Goal: Information Seeking & Learning: Check status

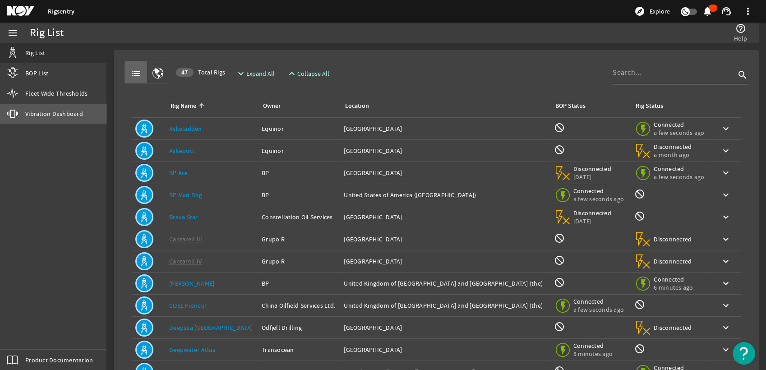
click at [74, 106] on link "vibration Vibration Dashboard" at bounding box center [53, 114] width 106 height 20
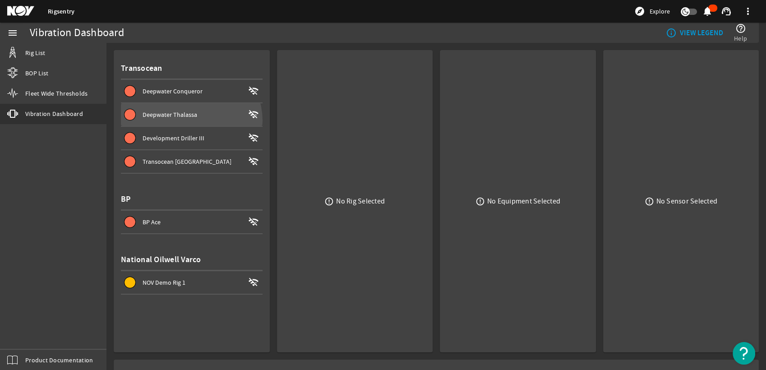
click at [188, 121] on span at bounding box center [192, 115] width 142 height 22
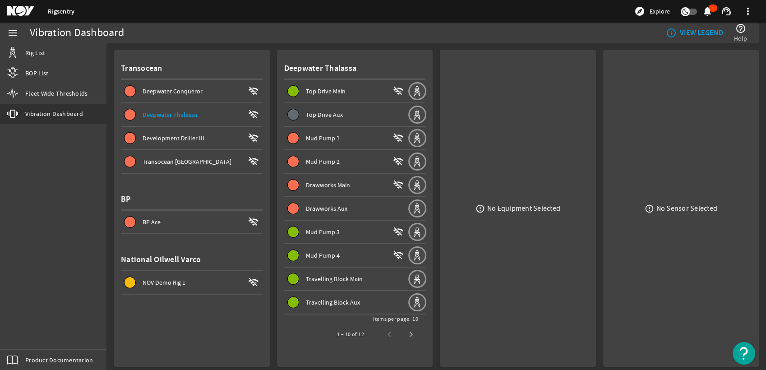
click at [336, 135] on span "Mud Pump 1" at bounding box center [323, 138] width 34 height 8
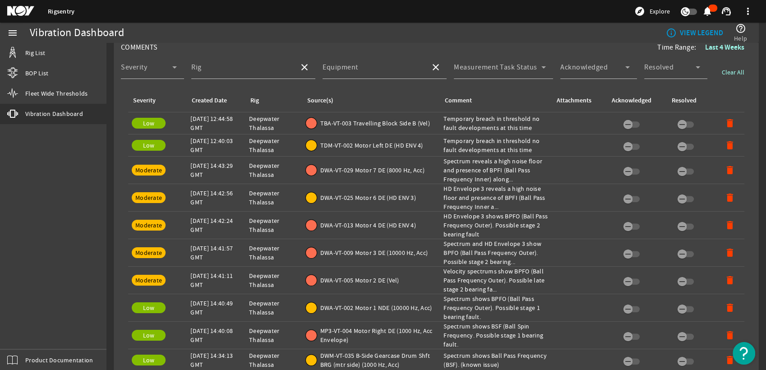
scroll to position [401, 0]
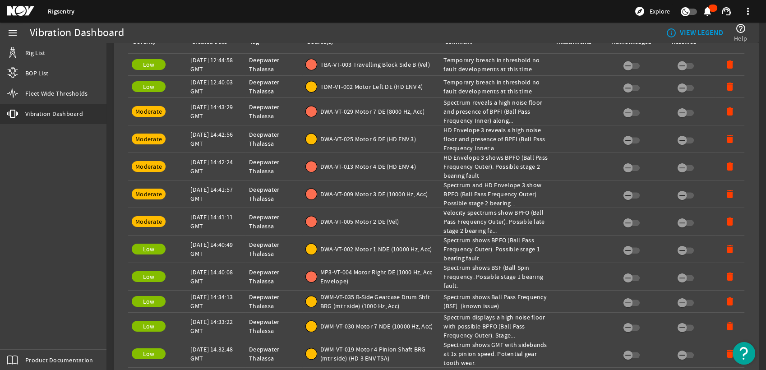
click at [360, 65] on span "TBA-VT-003 Travelling Block Side B (Vel)" at bounding box center [375, 64] width 110 height 9
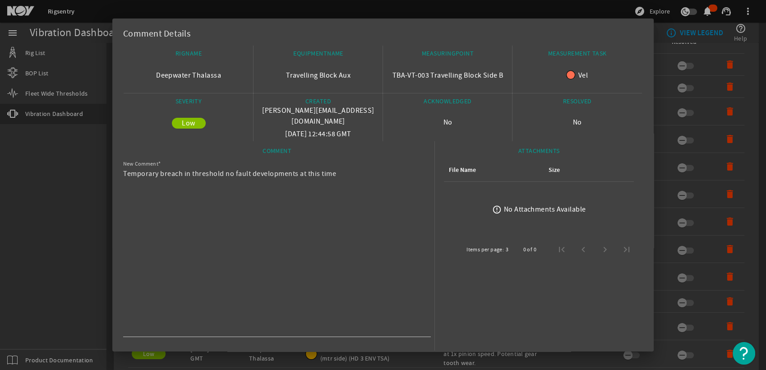
click at [32, 215] on div at bounding box center [383, 185] width 766 height 370
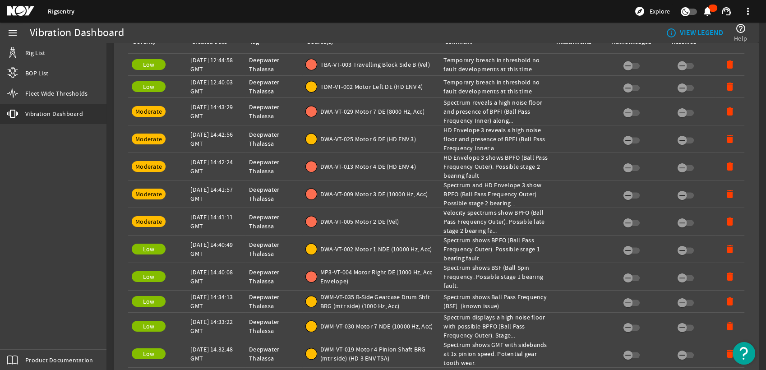
click at [356, 88] on span "TDM-VT-002 Motor Left DE (HD ENV 4)" at bounding box center [371, 86] width 103 height 9
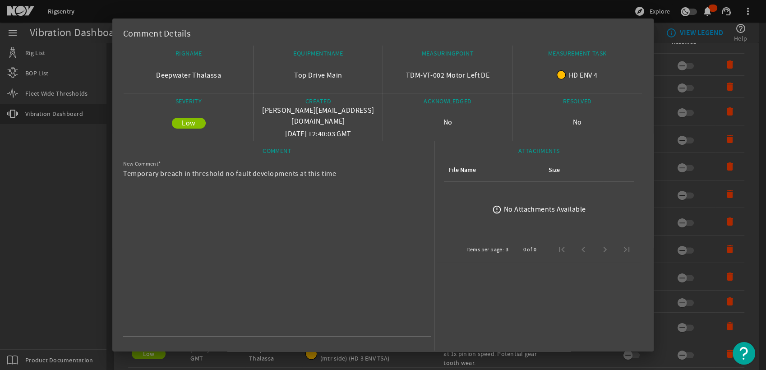
click at [40, 217] on div at bounding box center [383, 185] width 766 height 370
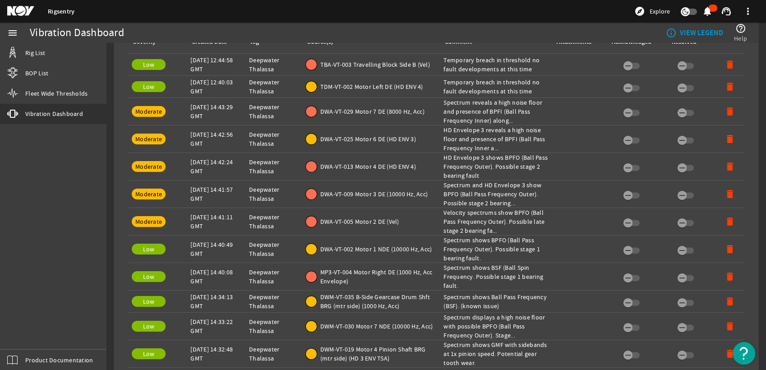
click at [335, 66] on span "TBA-VT-003 Travelling Block Side B (Vel)" at bounding box center [375, 64] width 110 height 9
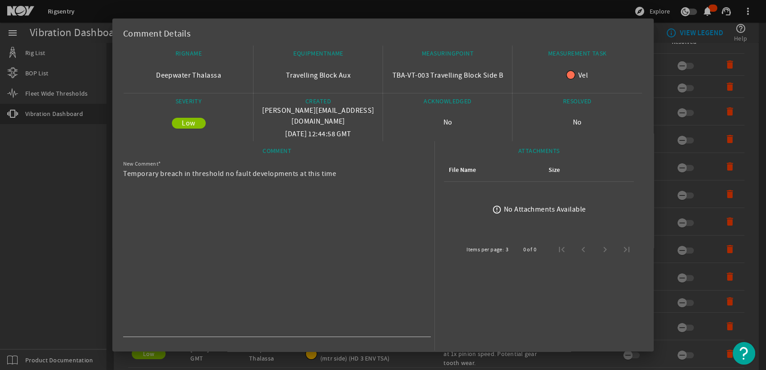
click at [33, 204] on div at bounding box center [383, 185] width 766 height 370
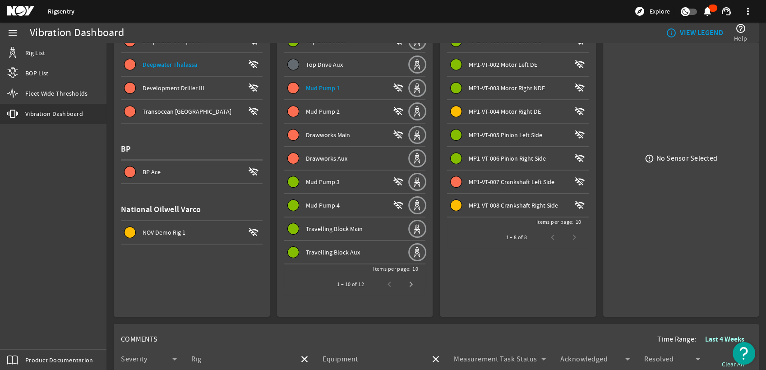
scroll to position [0, 0]
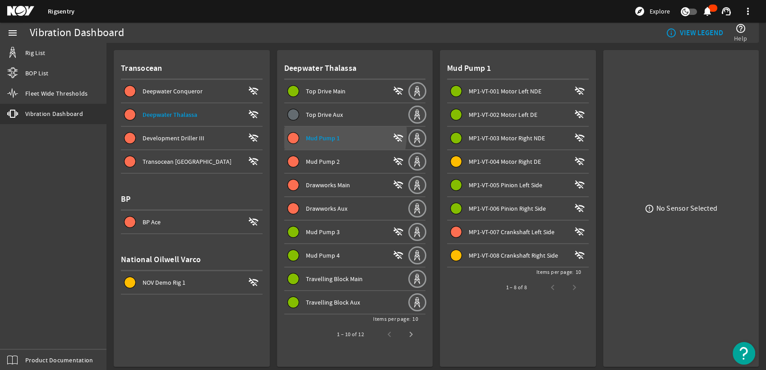
click at [323, 134] on span "Mud Pump 1" at bounding box center [323, 138] width 34 height 9
click at [505, 227] on div "MP1-VT-007 Crankshaft Left Side" at bounding box center [520, 231] width 102 height 9
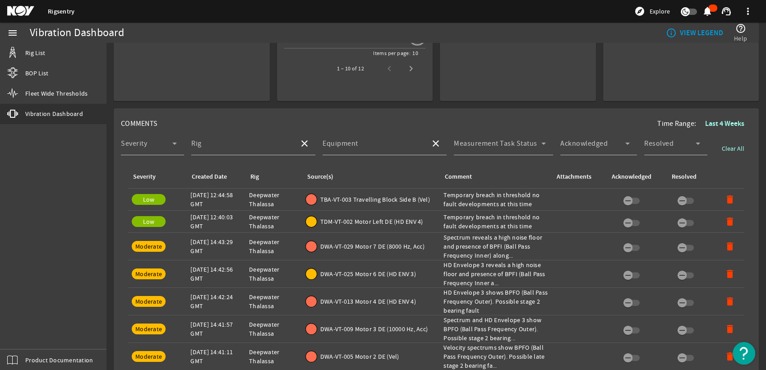
scroll to position [250, 0]
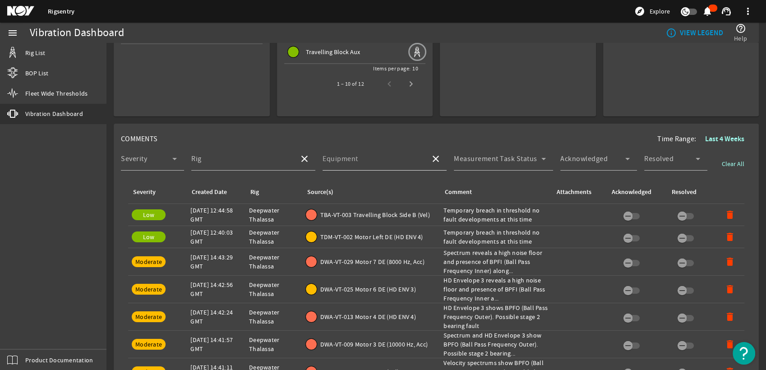
click at [410, 162] on input "Equipment" at bounding box center [373, 162] width 101 height 11
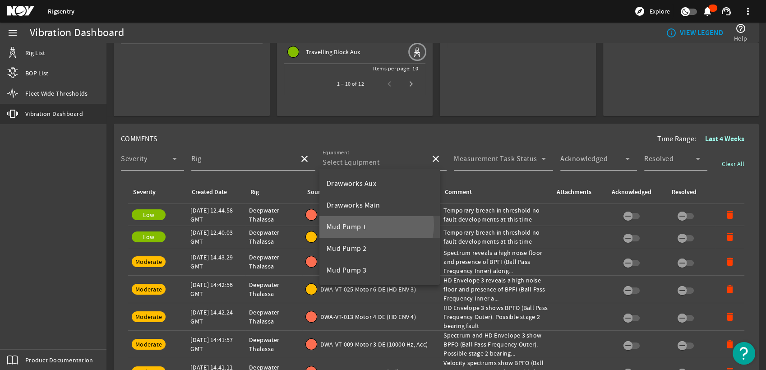
click at [374, 225] on mat-option "Mud Pump 1" at bounding box center [379, 227] width 121 height 22
type input "Mud Pump 1"
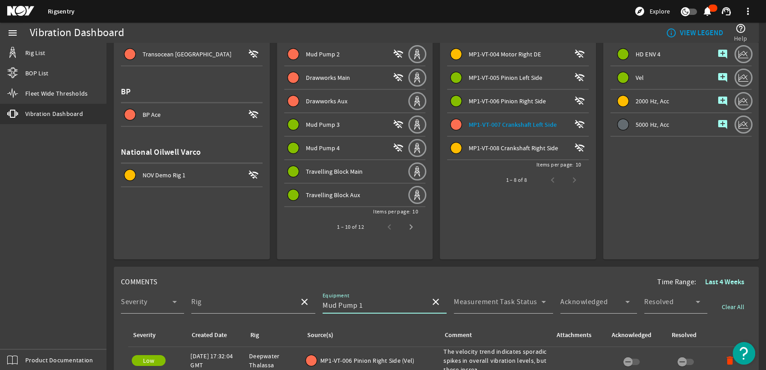
scroll to position [0, 0]
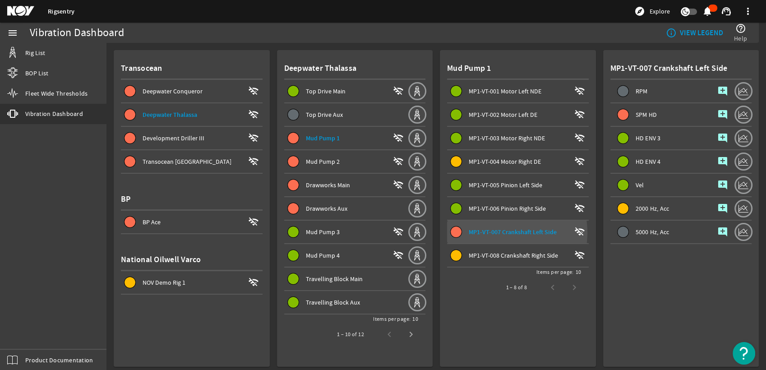
click at [491, 232] on span "MP1-VT-007 Crankshaft Left Side" at bounding box center [513, 232] width 88 height 9
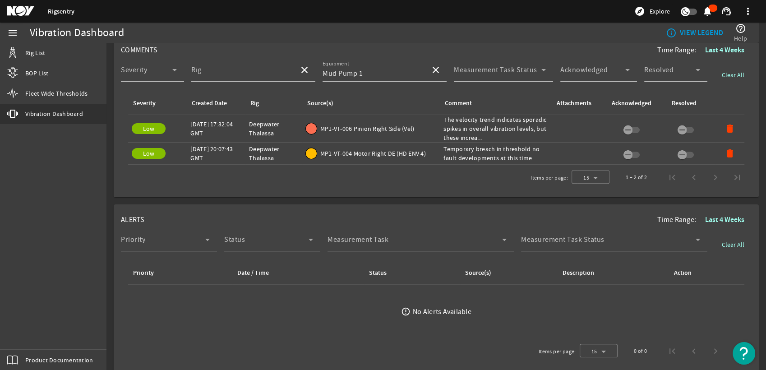
scroll to position [289, 0]
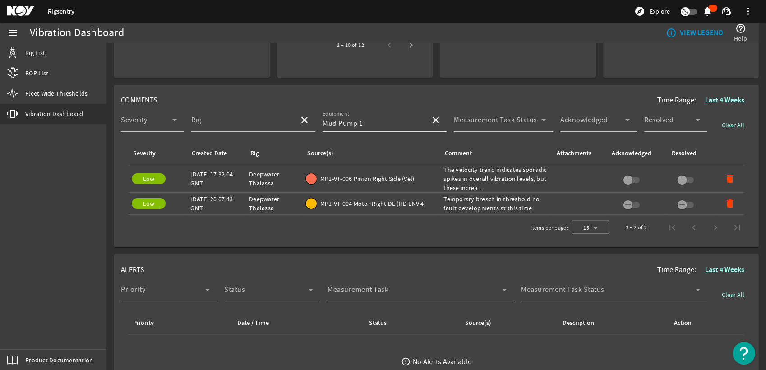
click at [430, 119] on mat-icon "close" at bounding box center [435, 120] width 11 height 11
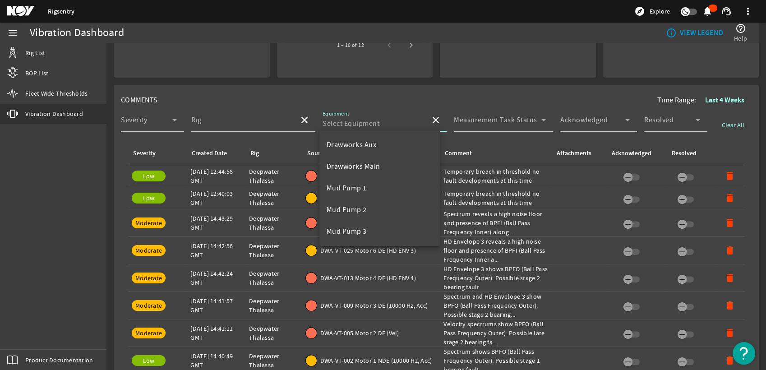
click at [411, 119] on input "Equipment" at bounding box center [373, 123] width 101 height 11
click at [369, 184] on mat-option "Mud Pump 1" at bounding box center [379, 188] width 121 height 22
type input "Mud Pump 1"
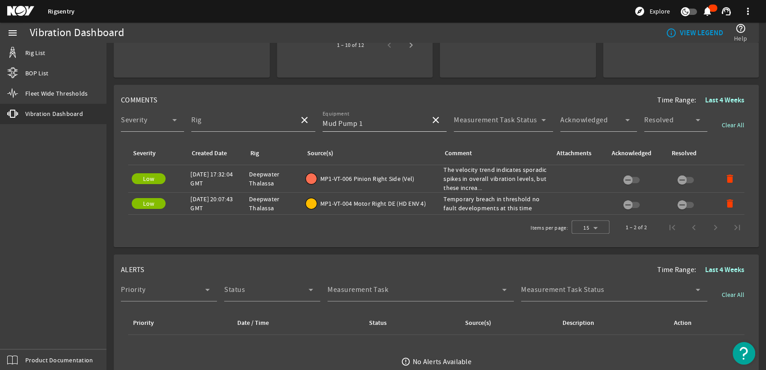
click at [432, 121] on mat-icon "close" at bounding box center [435, 120] width 11 height 11
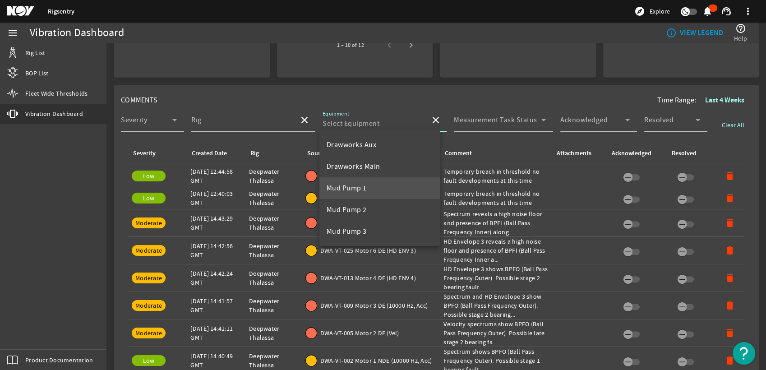
click at [369, 191] on mat-option "Mud Pump 1" at bounding box center [379, 188] width 121 height 22
type input "Mud Pump 1"
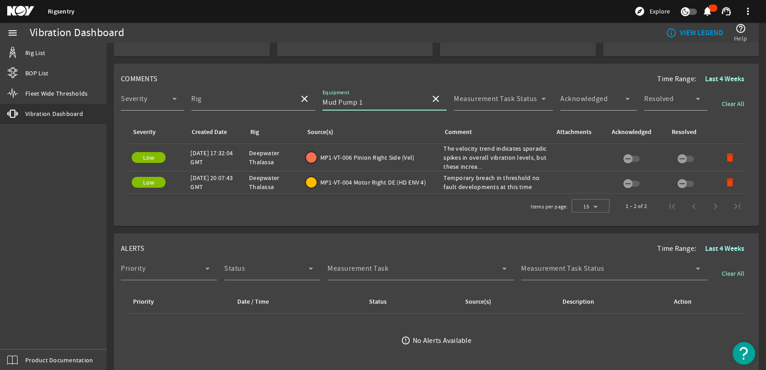
scroll to position [339, 0]
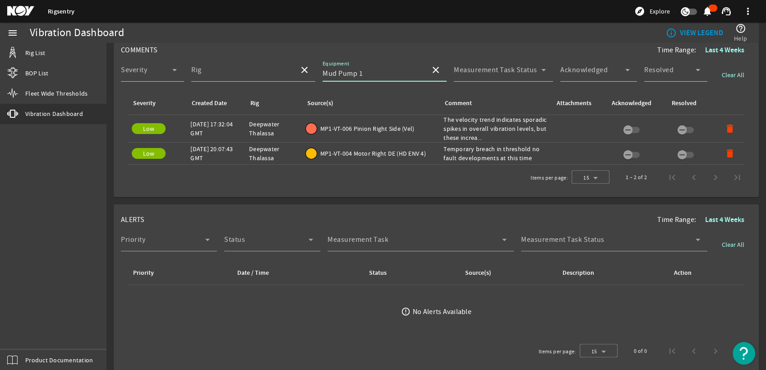
click at [434, 63] on span at bounding box center [436, 70] width 22 height 22
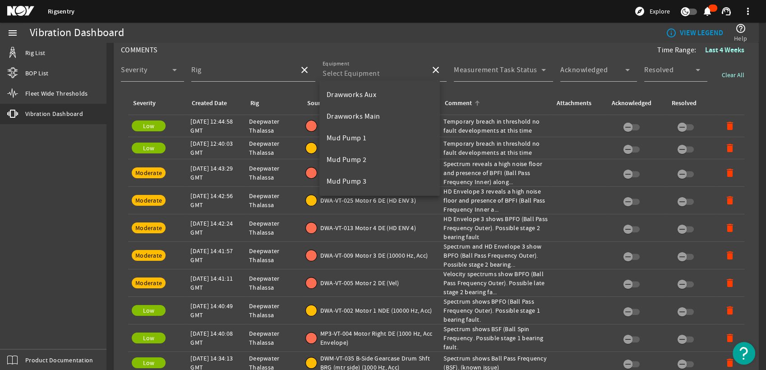
click at [503, 96] on th "Comment" at bounding box center [496, 103] width 112 height 23
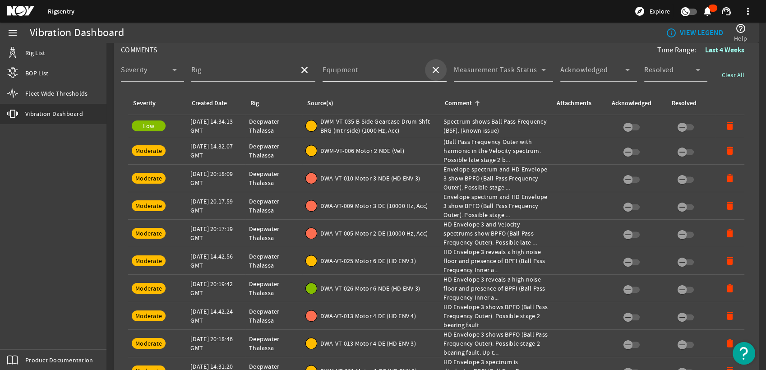
click at [434, 68] on mat-icon "close" at bounding box center [435, 70] width 11 height 11
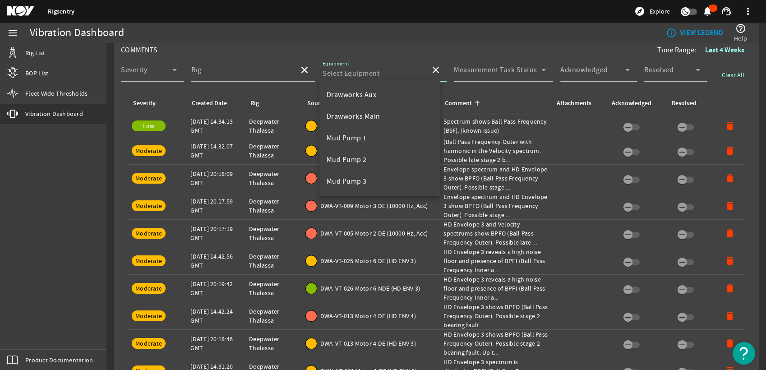
click at [434, 68] on mat-icon "close" at bounding box center [435, 70] width 11 height 11
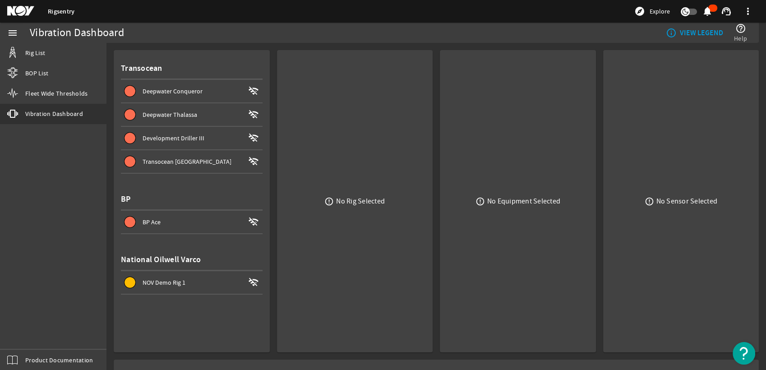
click at [200, 117] on div "Deepwater Thalassa" at bounding box center [194, 114] width 102 height 9
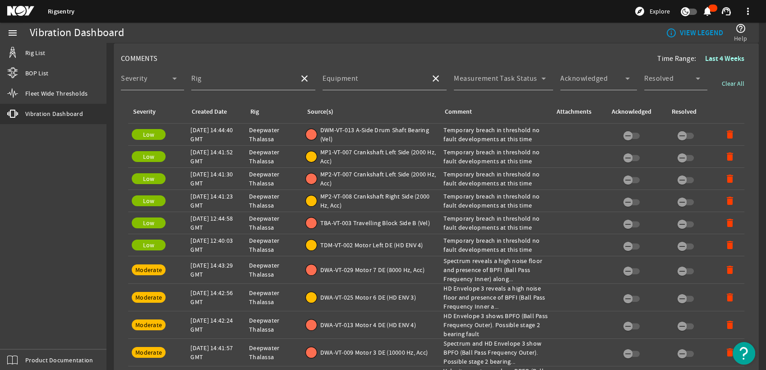
scroll to position [351, 0]
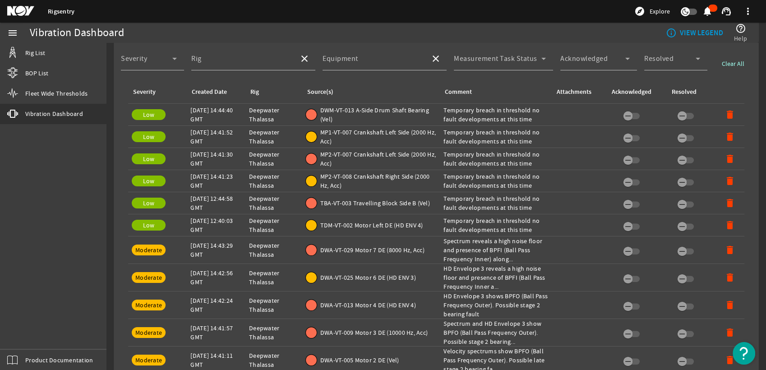
click at [350, 221] on span "TDM-VT-002 Motor Left DE (HD ENV 4)" at bounding box center [371, 225] width 103 height 9
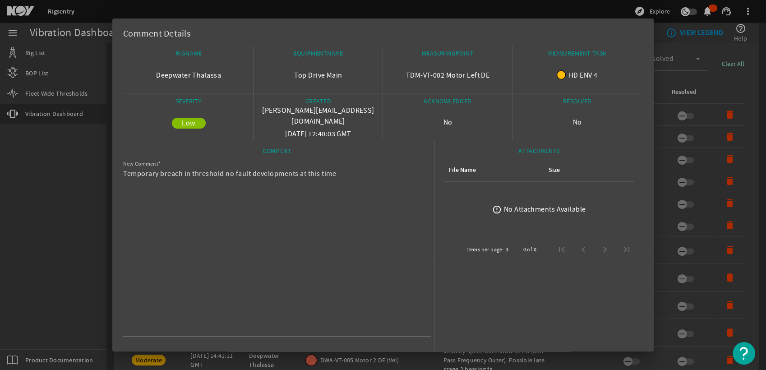
click at [81, 166] on div at bounding box center [383, 185] width 766 height 370
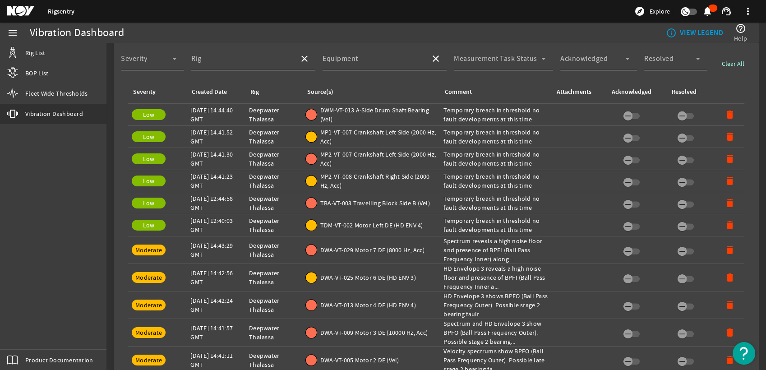
click at [343, 118] on span "DWM-VT-013 A-Side Drum Shaft Bearing (Vel)" at bounding box center [378, 115] width 116 height 18
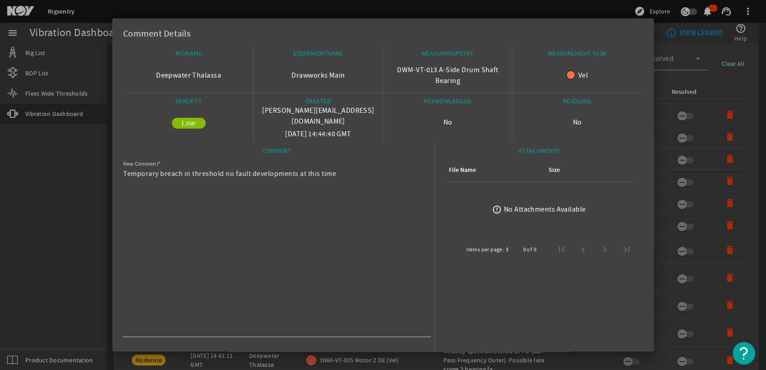
click at [29, 217] on div at bounding box center [383, 185] width 766 height 370
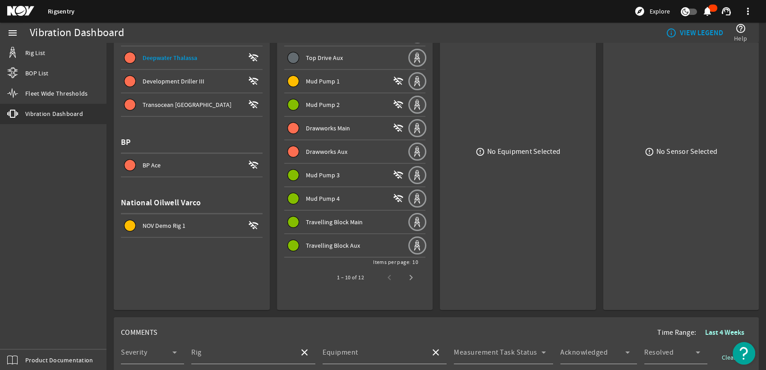
scroll to position [0, 0]
